Goal: Communication & Community: Share content

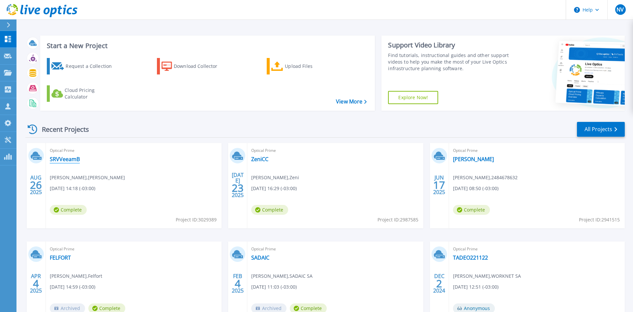
click at [55, 158] on link "SRVVeeamB" at bounding box center [65, 159] width 30 height 7
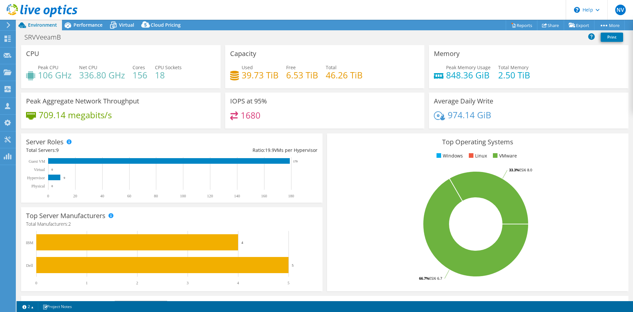
select select "USD"
click at [548, 28] on link "Share" at bounding box center [550, 25] width 27 height 10
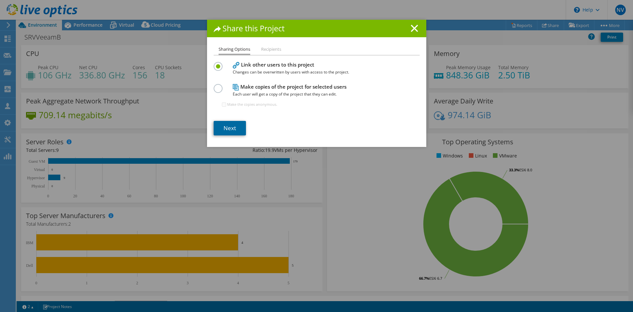
click at [239, 132] on link "Next" at bounding box center [230, 128] width 32 height 15
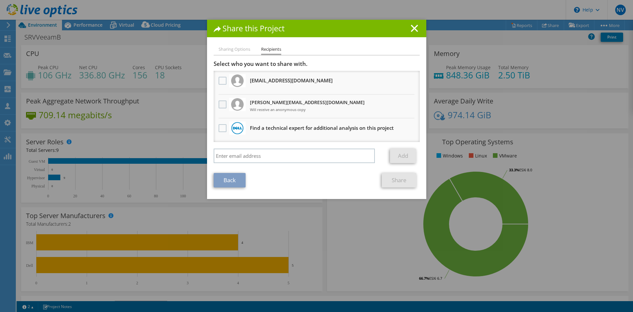
click at [220, 106] on label at bounding box center [224, 105] width 10 height 8
click at [0, 0] on input "checkbox" at bounding box center [0, 0] width 0 height 0
click at [226, 79] on label at bounding box center [224, 81] width 10 height 8
click at [0, 0] on input "checkbox" at bounding box center [0, 0] width 0 height 0
click at [400, 180] on link "Share" at bounding box center [399, 180] width 35 height 15
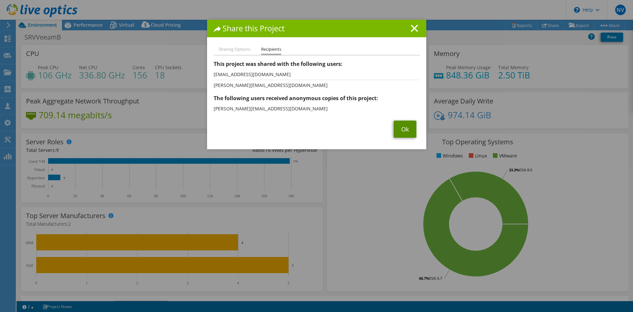
click at [403, 128] on link "Ok" at bounding box center [405, 129] width 23 height 17
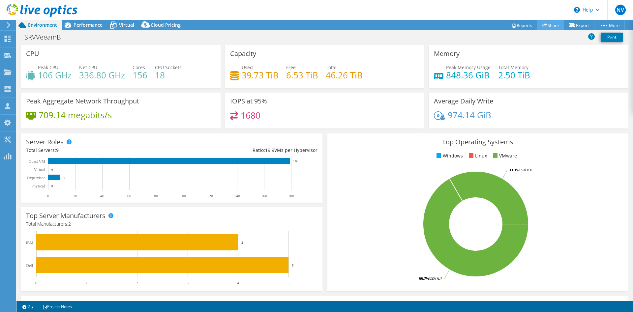
click at [548, 26] on link "Share" at bounding box center [550, 25] width 27 height 10
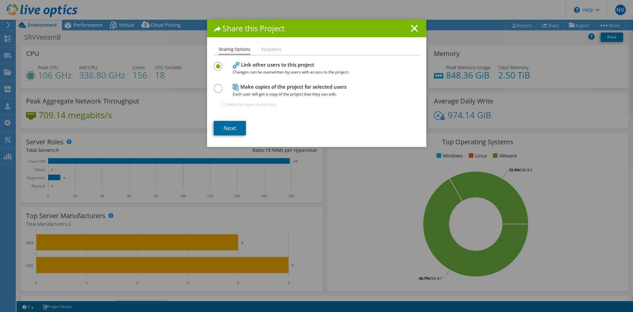
click at [230, 133] on link "Next" at bounding box center [230, 128] width 32 height 15
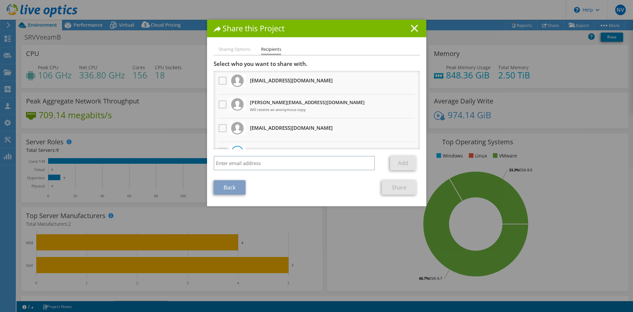
click at [413, 27] on icon at bounding box center [414, 28] width 7 height 7
